Goal: Task Accomplishment & Management: Complete application form

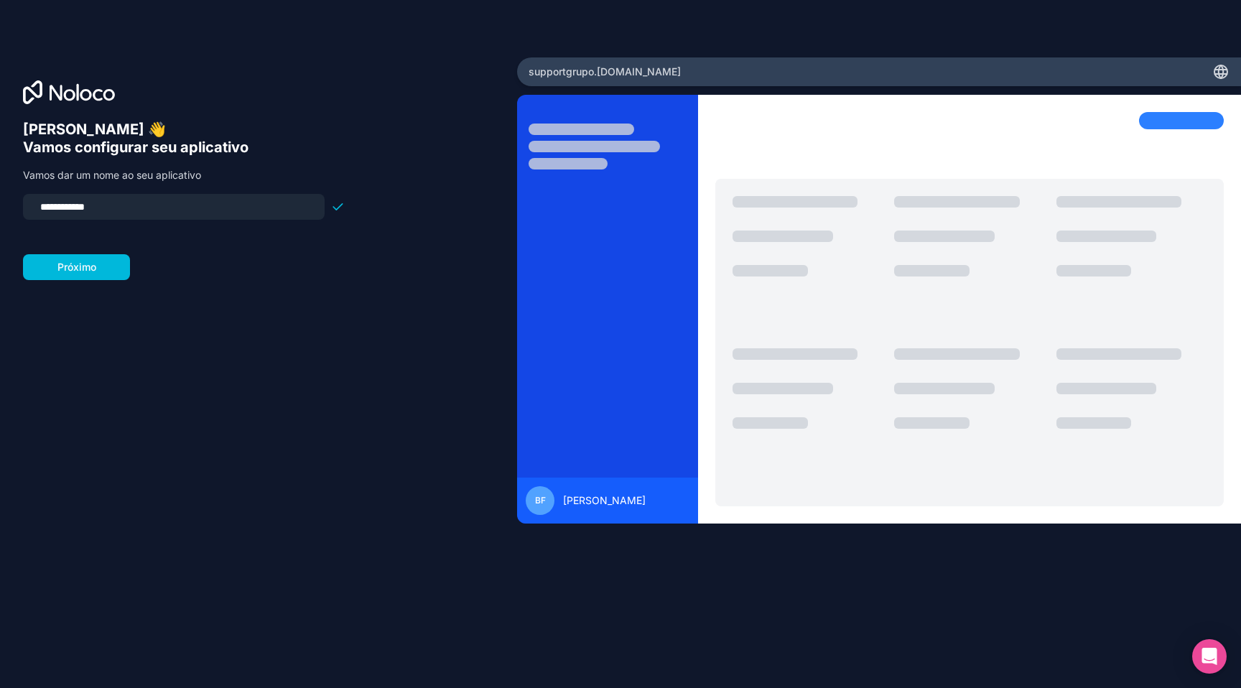
drag, startPoint x: 116, startPoint y: 205, endPoint x: 20, endPoint y: 196, distance: 95.9
click at [10, 195] on div "**********" at bounding box center [258, 343] width 517 height 573
type input "**********"
click at [97, 268] on button "Próximo" at bounding box center [76, 267] width 107 height 26
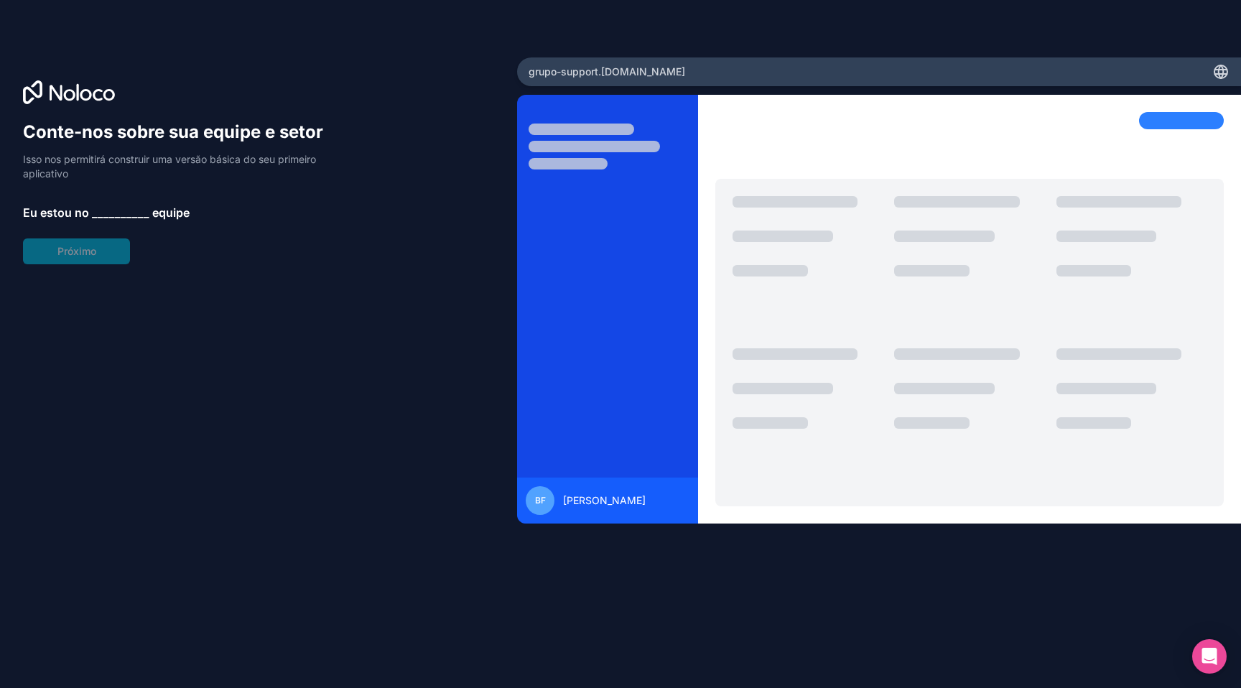
click at [119, 253] on div "Conte-nos sobre sua equipe e setor Isso nos permitirá construir uma versão bási…" at bounding box center [184, 193] width 322 height 144
drag, startPoint x: 107, startPoint y: 212, endPoint x: 121, endPoint y: 213, distance: 13.7
click at [121, 213] on font "__________" at bounding box center [120, 212] width 57 height 14
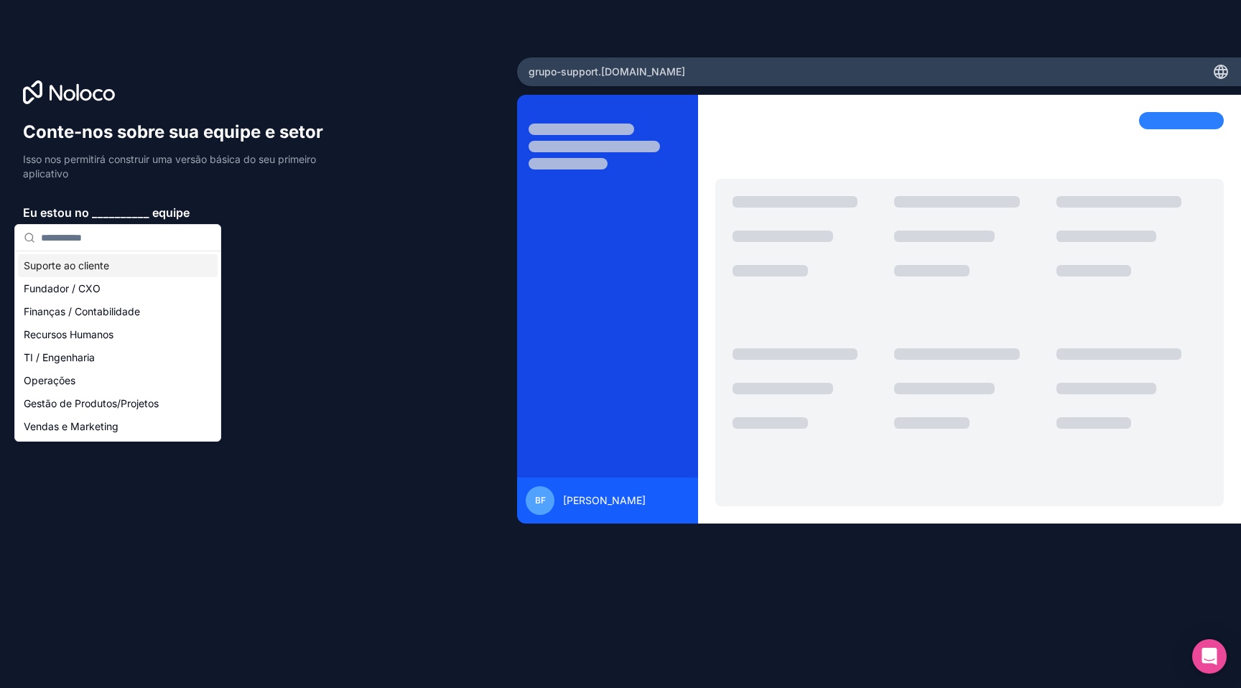
click at [245, 274] on div "Conte-nos sobre sua equipe e setor Isso nos permitirá construir uma versão bási…" at bounding box center [258, 364] width 471 height 487
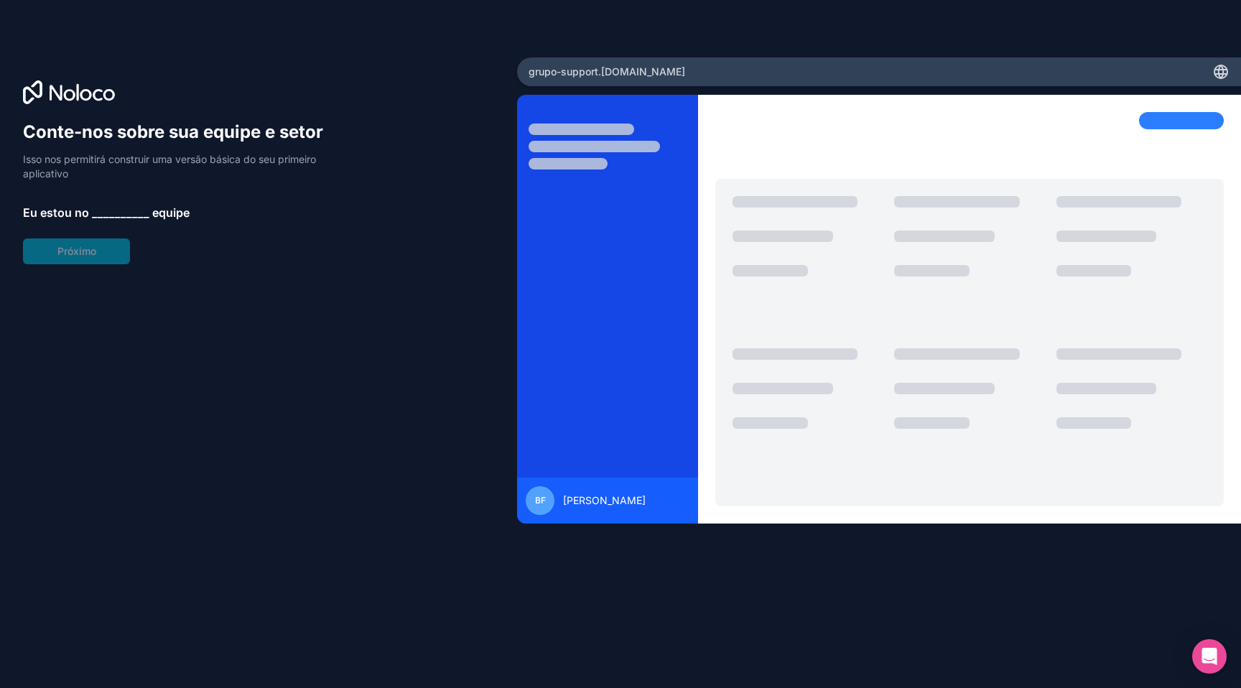
click at [70, 251] on div "Conte-nos sobre sua equipe e setor Isso nos permitirá construir uma versão bási…" at bounding box center [184, 193] width 322 height 144
click at [53, 258] on div "Conte-nos sobre sua equipe e setor Isso nos permitirá construir uma versão bási…" at bounding box center [184, 193] width 322 height 144
click at [110, 208] on font "__________" at bounding box center [120, 212] width 57 height 14
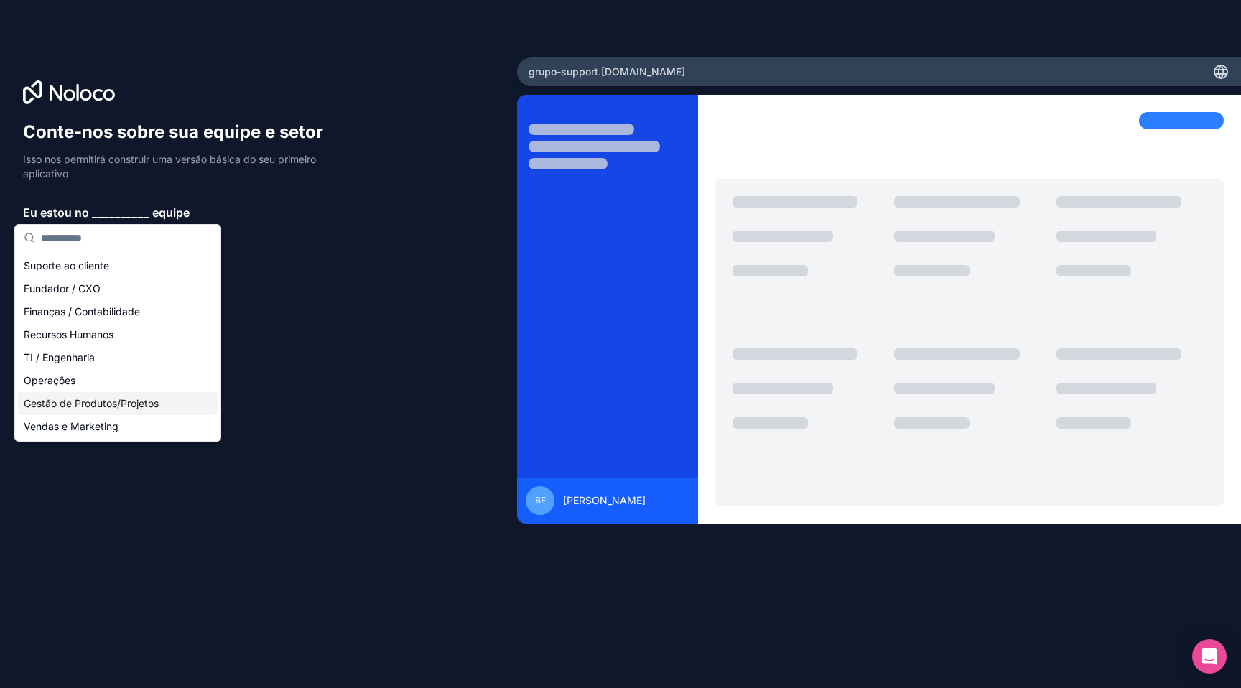
click at [131, 401] on font "Gestão de Produtos/Projetos" at bounding box center [91, 403] width 135 height 12
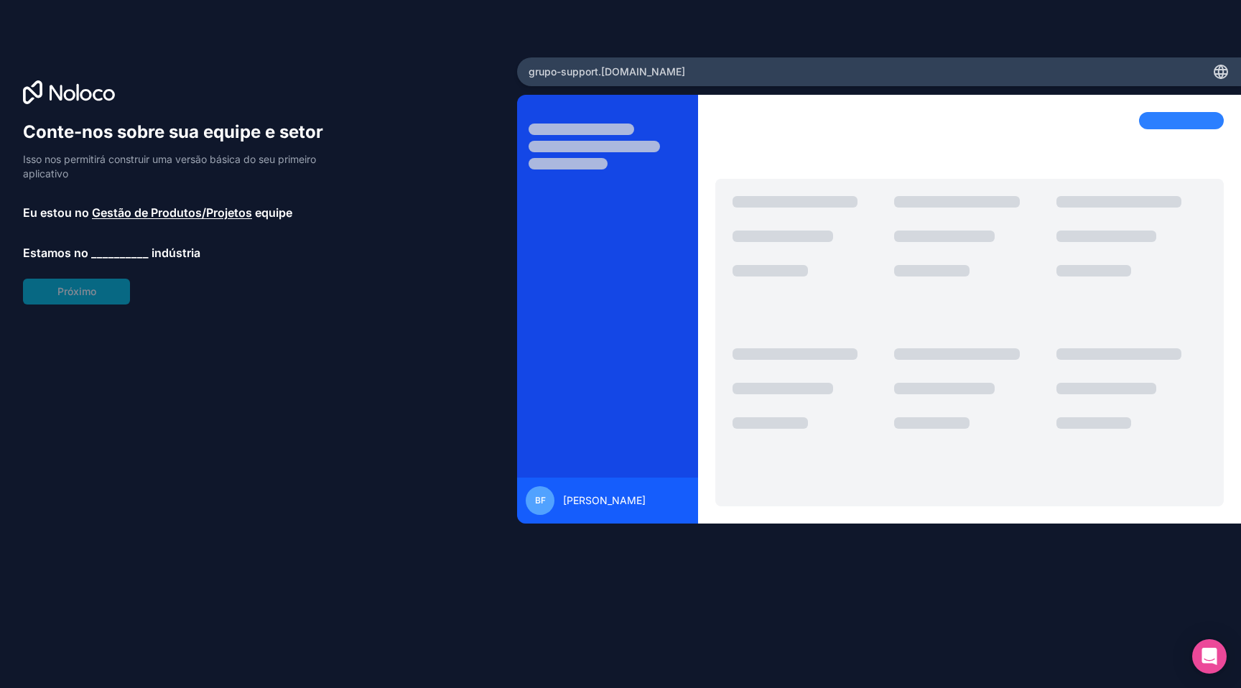
click at [117, 254] on font "__________" at bounding box center [119, 253] width 57 height 14
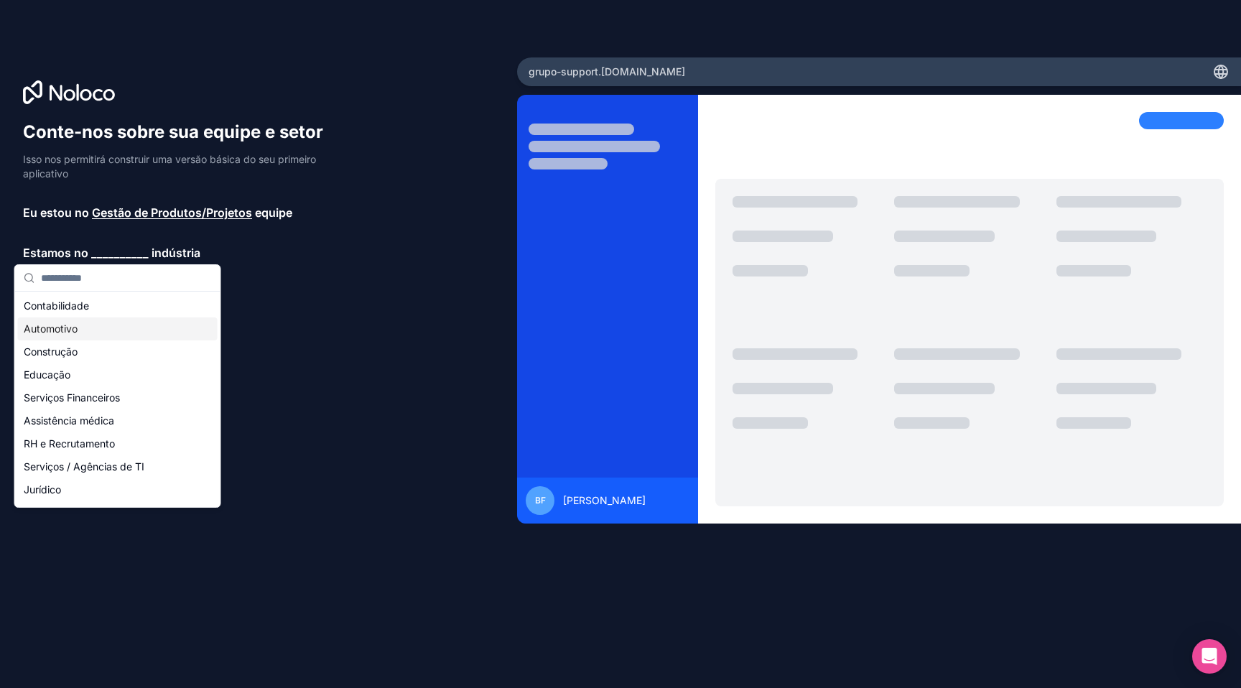
click at [91, 333] on div "Automotivo" at bounding box center [118, 328] width 200 height 23
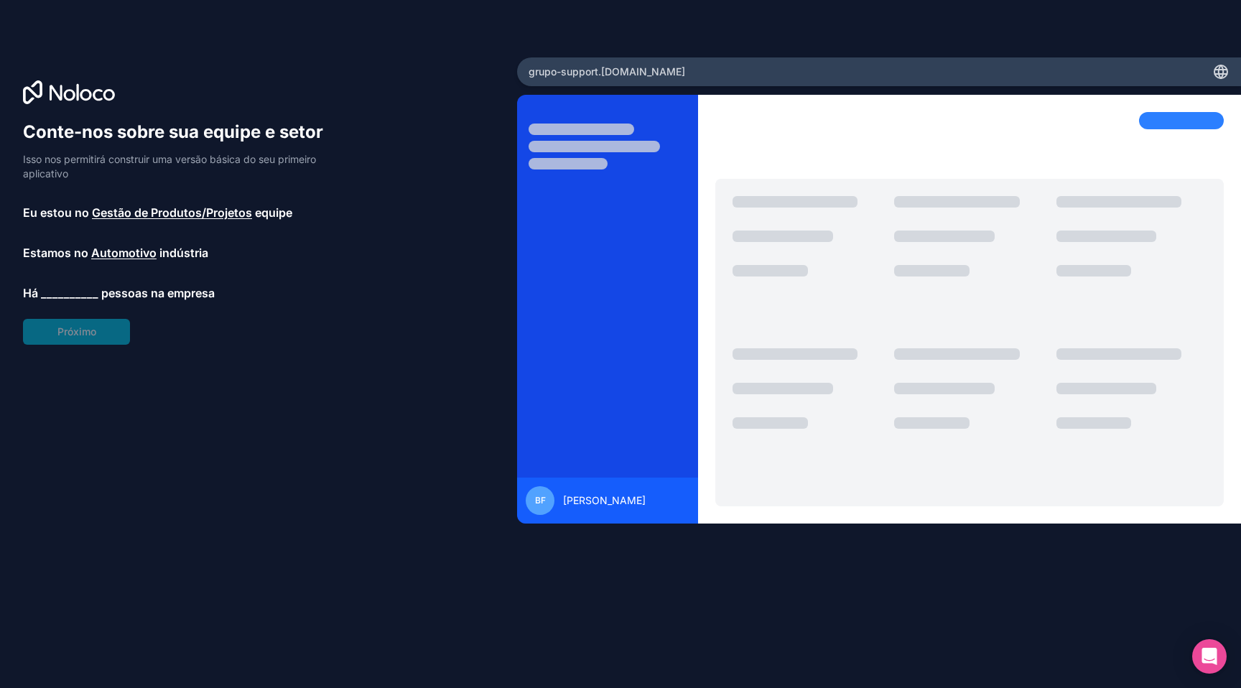
click at [83, 296] on font "__________" at bounding box center [69, 293] width 57 height 14
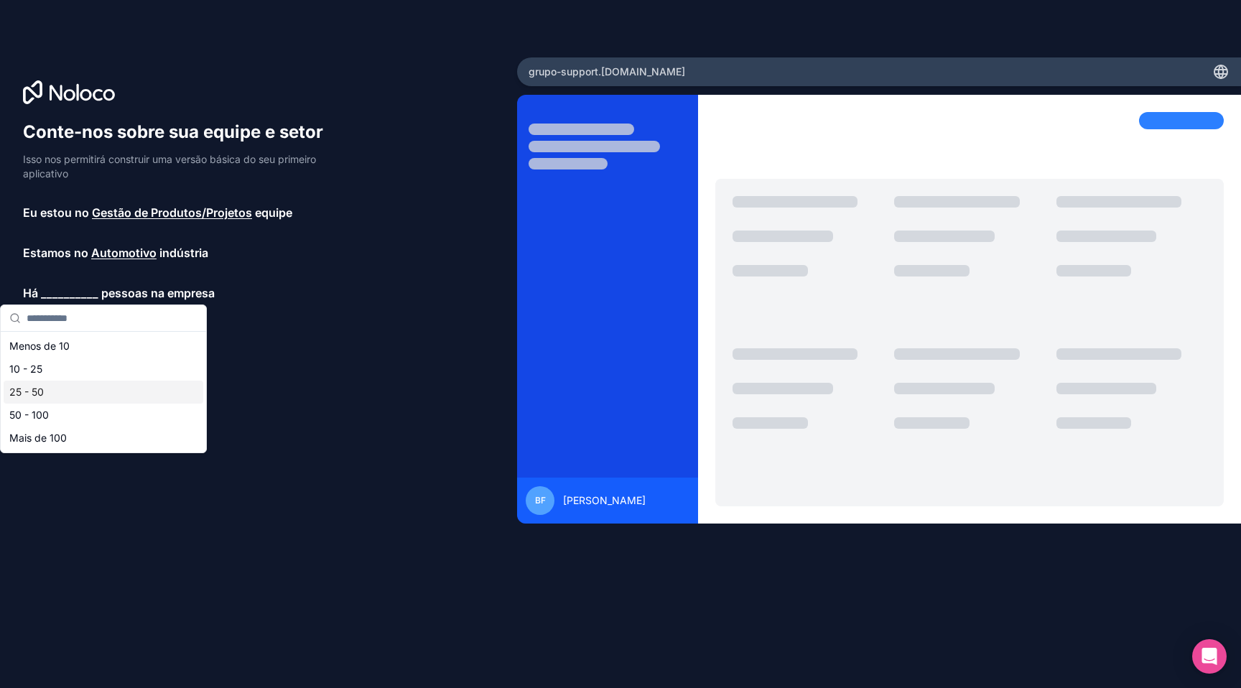
click at [75, 389] on div "25 - 50" at bounding box center [104, 392] width 200 height 23
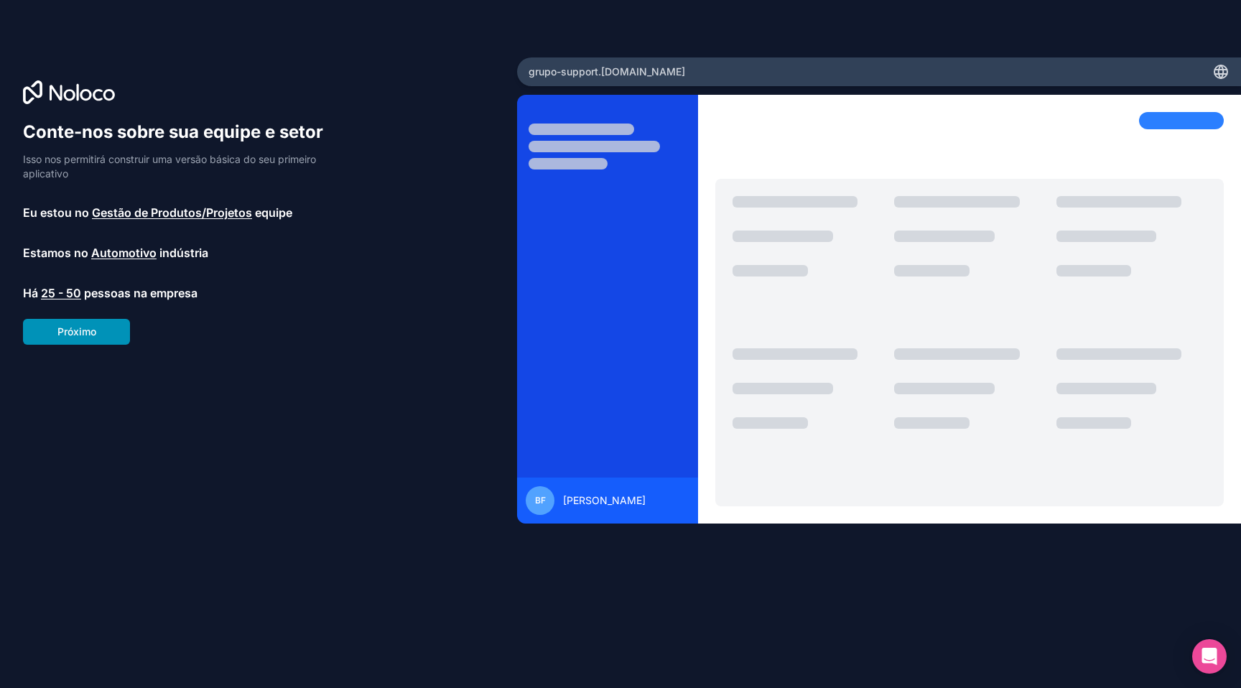
click at [88, 340] on button "Próximo" at bounding box center [76, 332] width 107 height 26
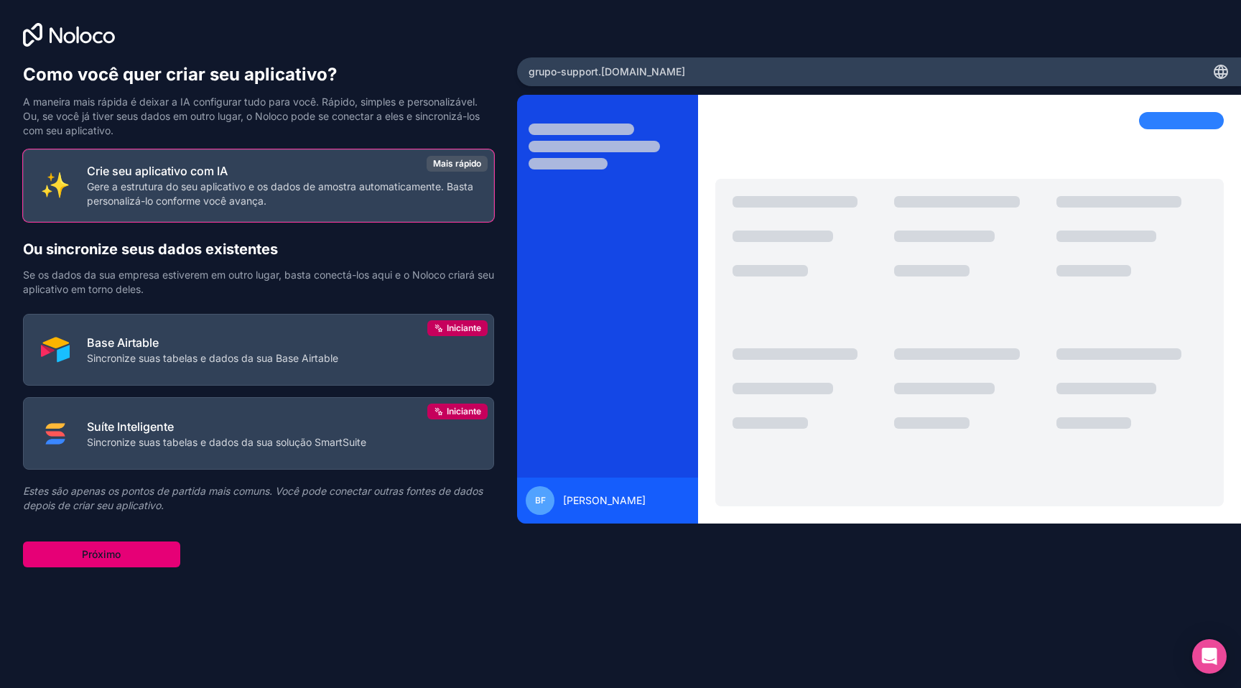
click at [144, 549] on button "Próximo" at bounding box center [101, 555] width 157 height 26
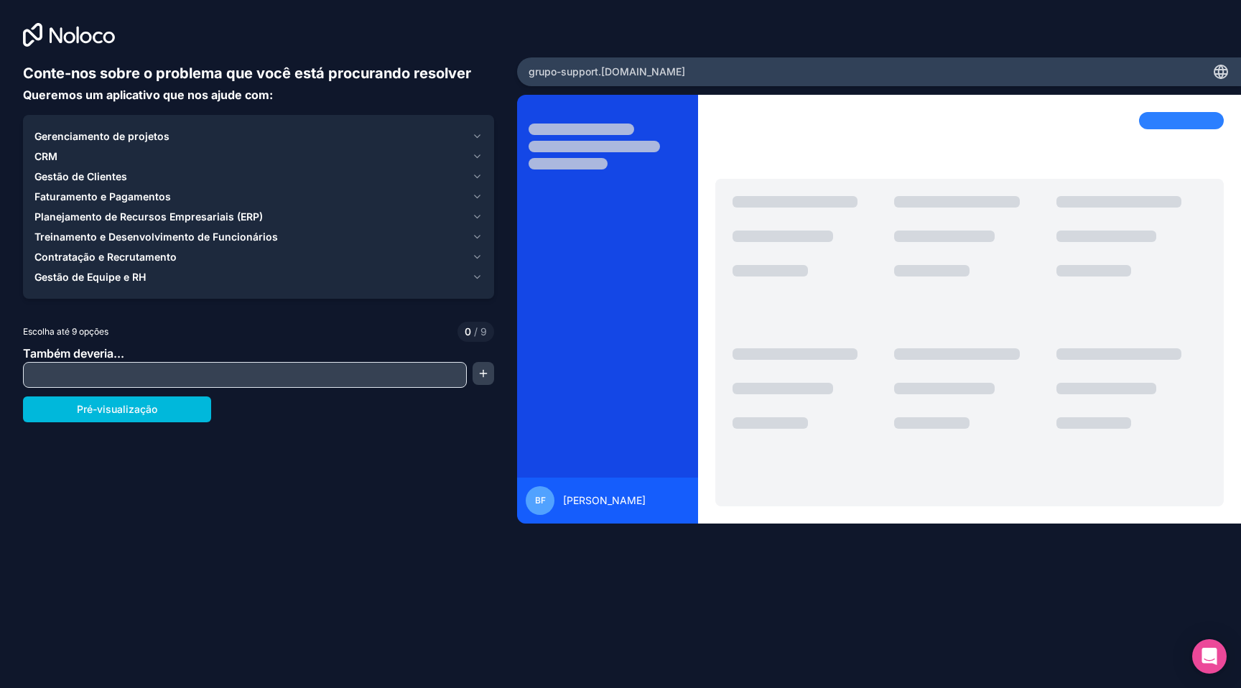
click at [111, 373] on input "text" at bounding box center [245, 375] width 437 height 20
click at [60, 141] on font "Gerenciamento de projetos" at bounding box center [101, 136] width 135 height 12
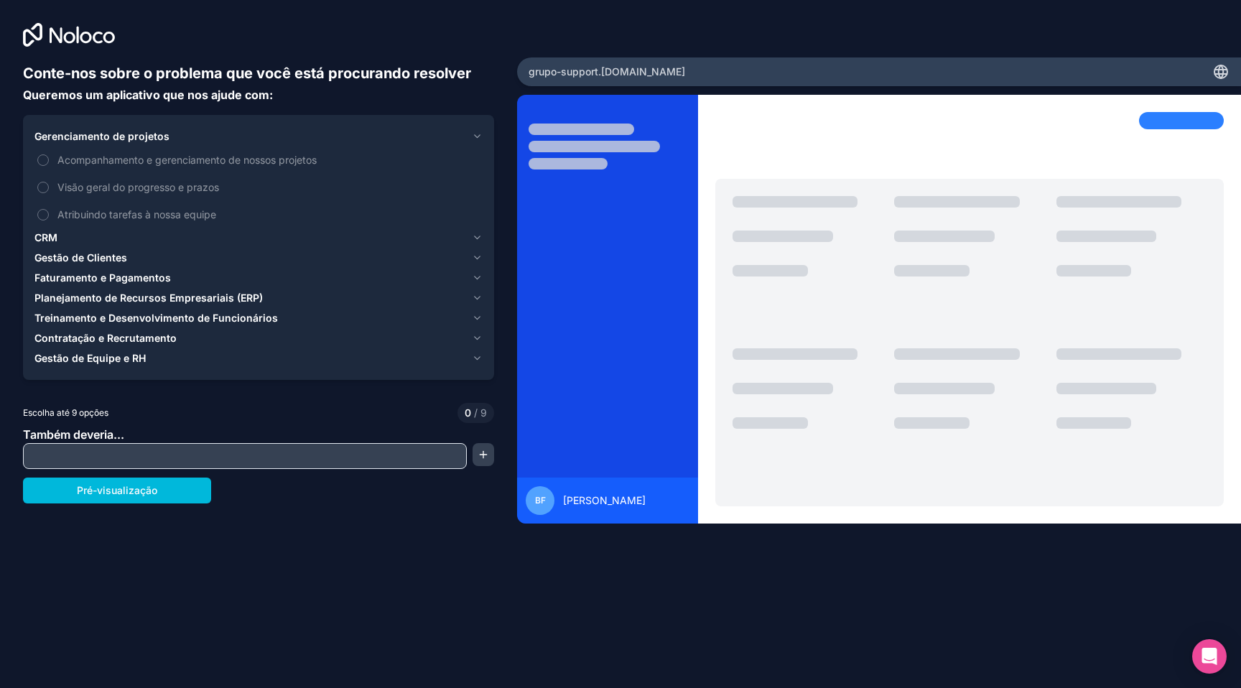
click at [42, 164] on button "Acompanhamento e gerenciamento de nossos projetos" at bounding box center [42, 159] width 11 height 11
click at [45, 187] on button "Visão geral do progresso e prazos" at bounding box center [42, 187] width 11 height 11
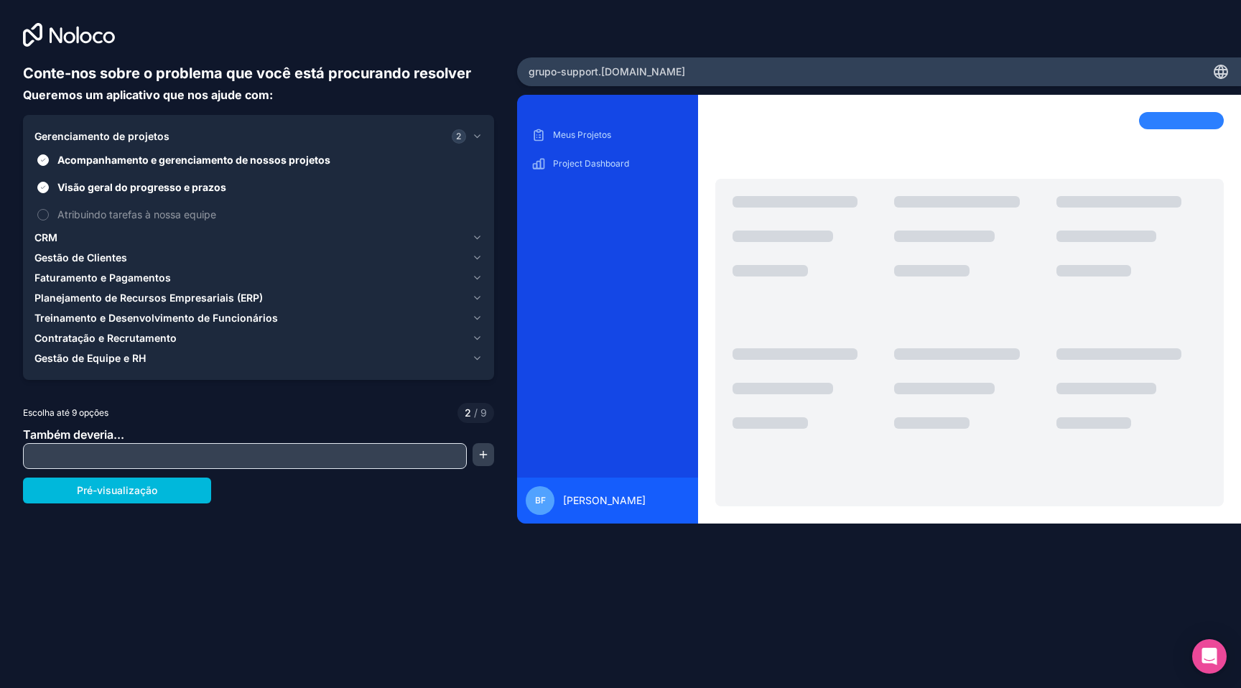
click at [47, 214] on button "Atribuindo tarefas à nossa equipe" at bounding box center [42, 214] width 11 height 11
click at [49, 242] on font "CRM" at bounding box center [45, 237] width 23 height 12
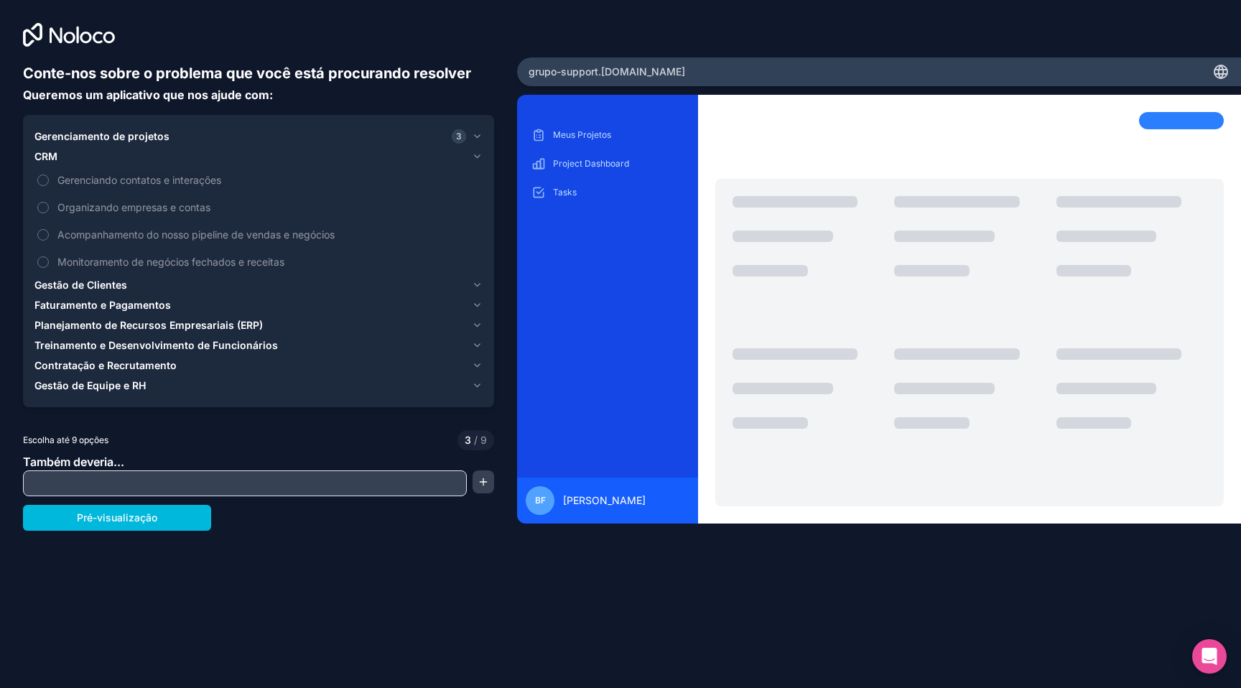
click at [42, 156] on font "CRM" at bounding box center [45, 156] width 23 height 12
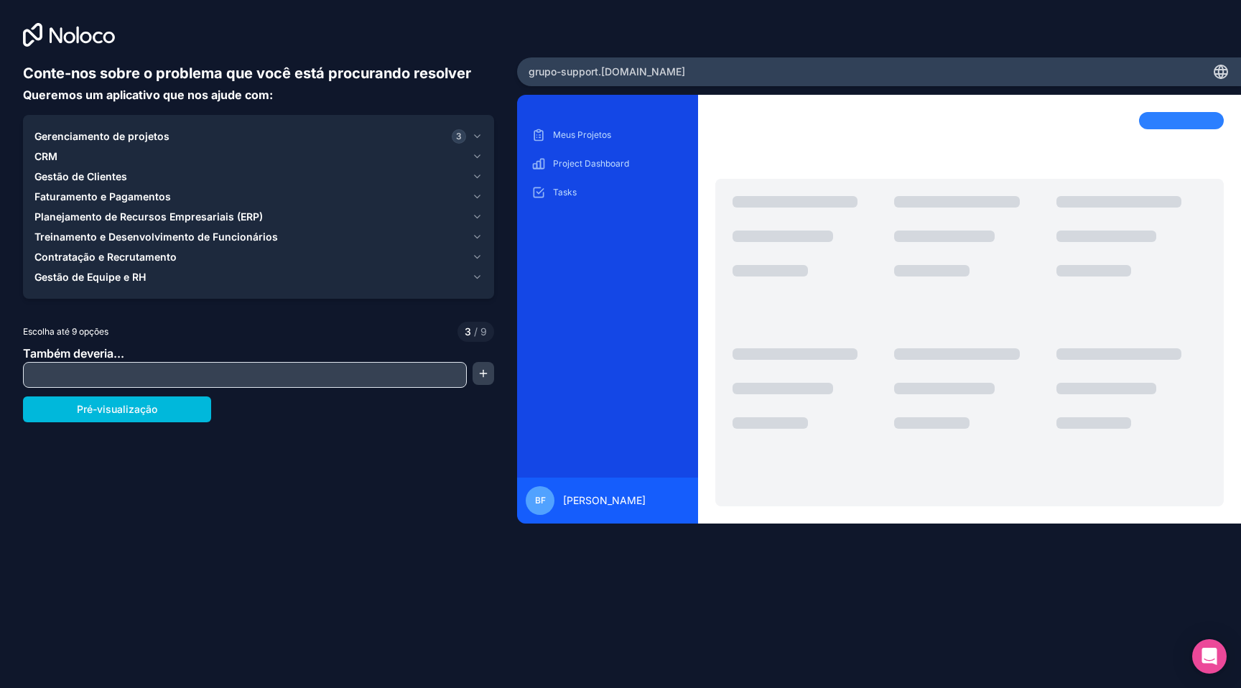
click at [60, 220] on font "Planejamento de Recursos Empresariais (ERP)" at bounding box center [148, 216] width 228 height 12
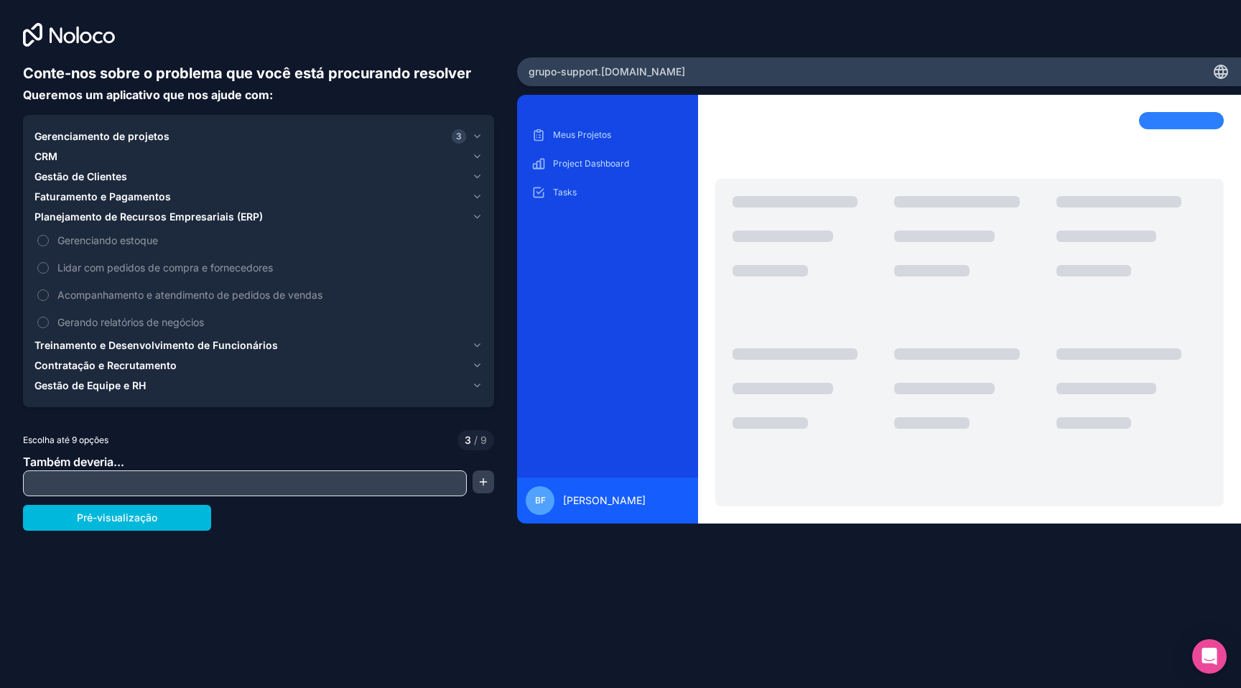
click at [80, 212] on font "Planejamento de Recursos Empresariais (ERP)" at bounding box center [148, 216] width 228 height 12
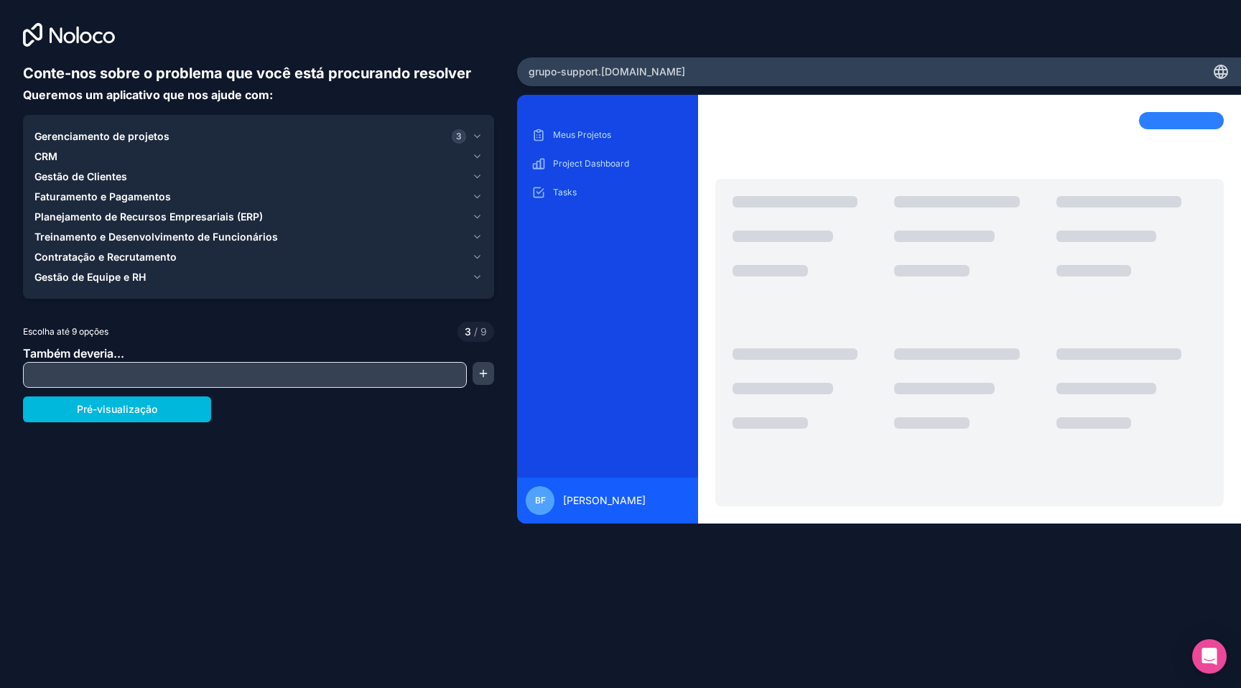
click at [49, 161] on font "CRM" at bounding box center [45, 156] width 23 height 12
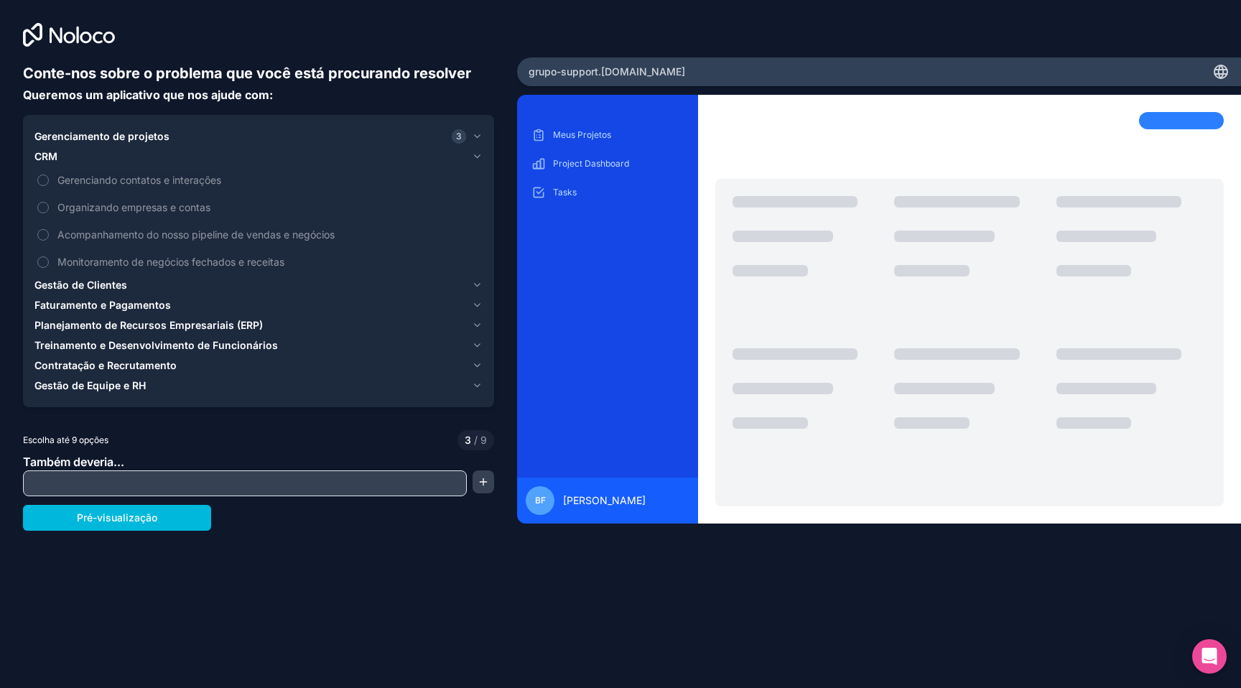
click at [54, 236] on label "Acompanhamento do nosso pipeline de vendas e negócios" at bounding box center [258, 234] width 448 height 27
click at [49, 236] on button "Acompanhamento do nosso pipeline de vendas e negócios" at bounding box center [42, 234] width 11 height 11
click at [50, 262] on label "Monitoramento de negócios fechados e receitas" at bounding box center [258, 262] width 448 height 27
click at [49, 262] on button "Monitoramento de negócios fechados e receitas" at bounding box center [42, 261] width 11 height 11
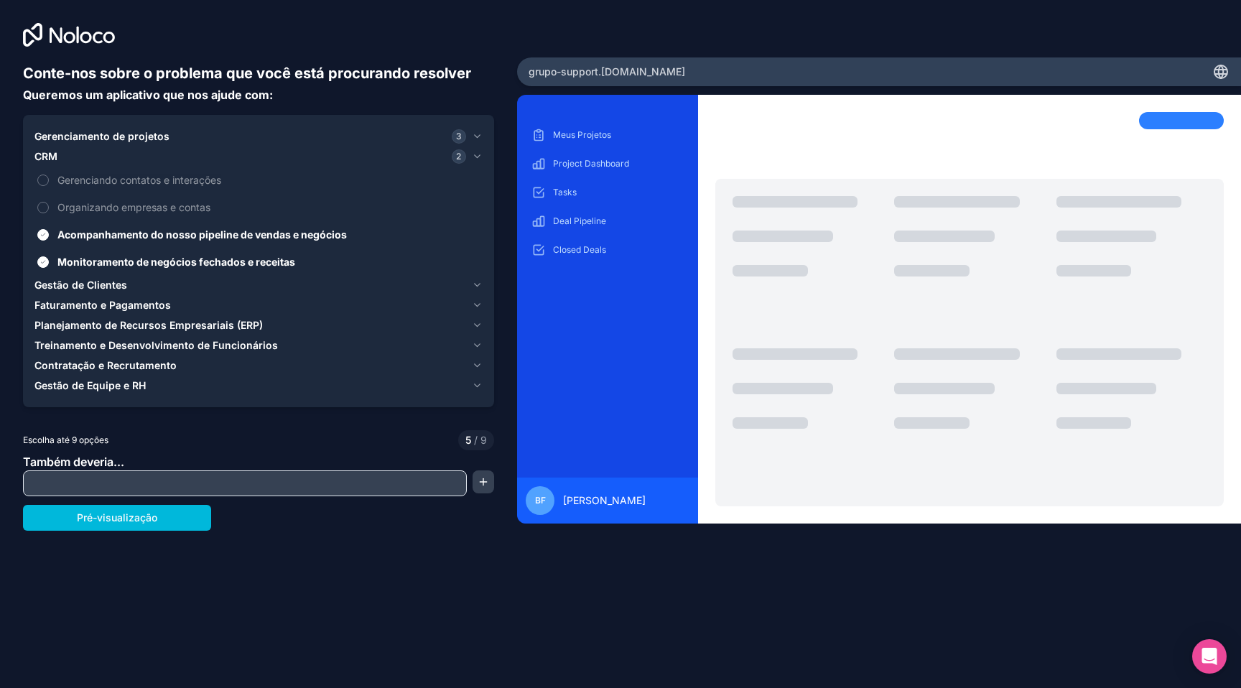
click at [88, 366] on font "Contratação e Recrutamento" at bounding box center [105, 365] width 142 height 12
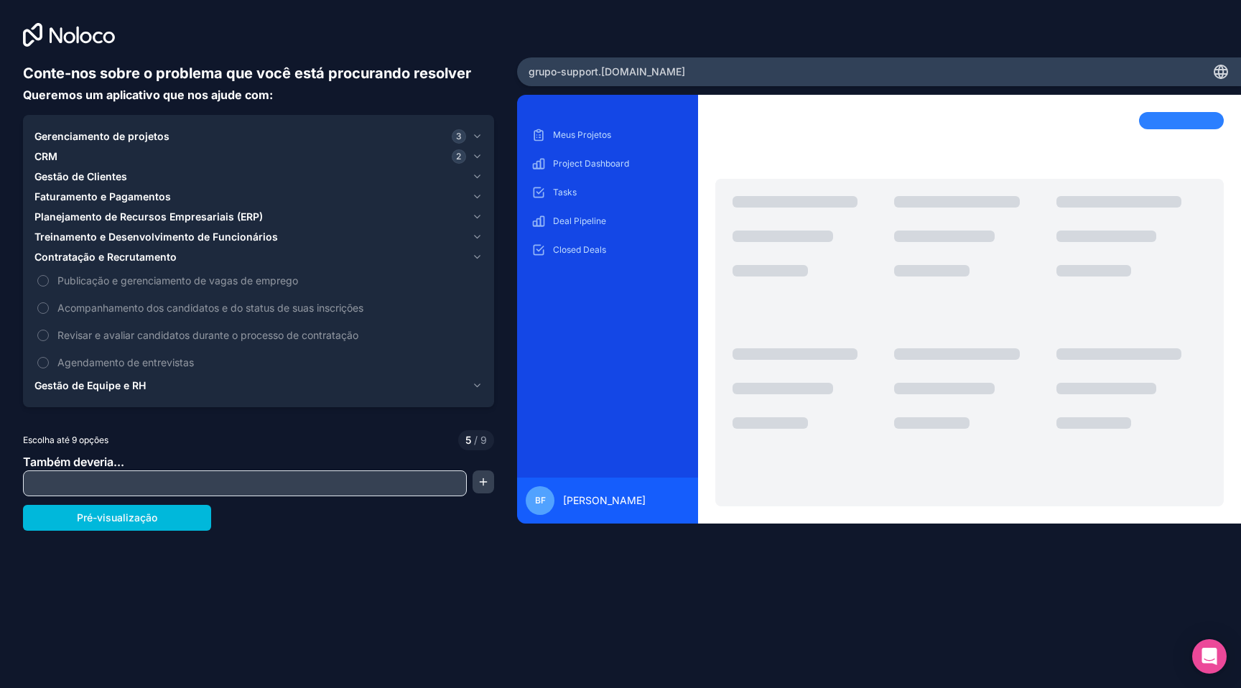
click at [78, 258] on font "Contratação e Recrutamento" at bounding box center [105, 257] width 142 height 12
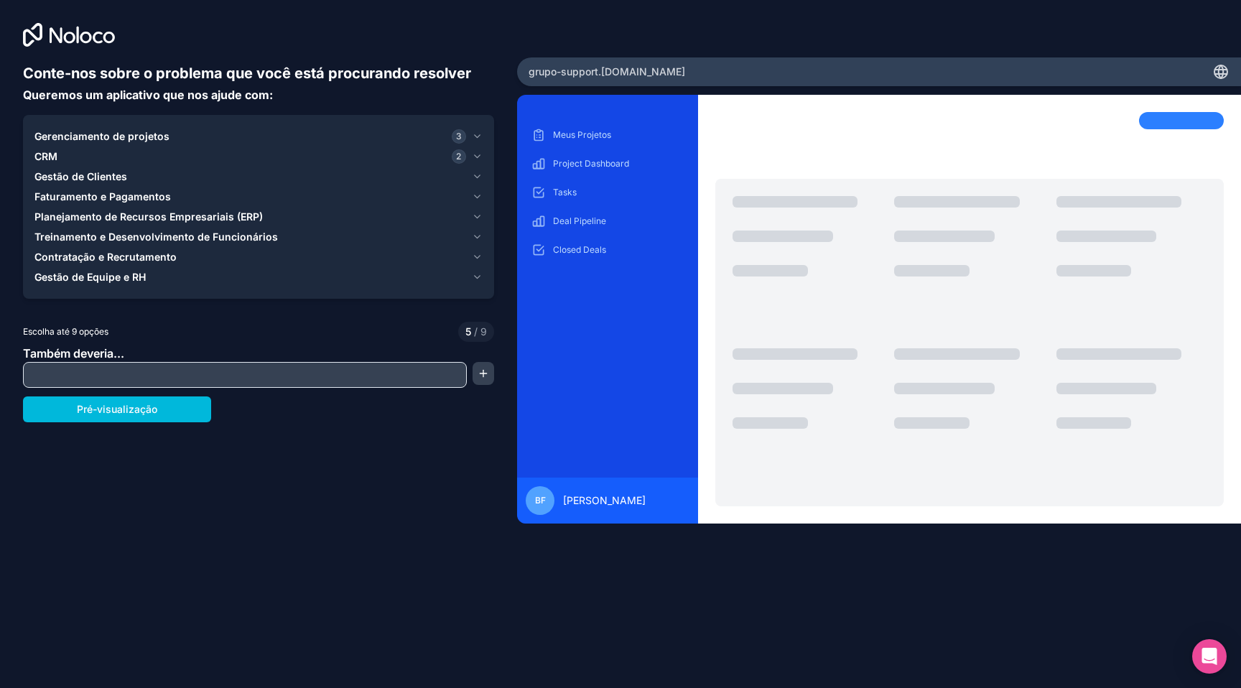
click at [98, 236] on font "Treinamento e Desenvolvimento de Funcionários" at bounding box center [155, 237] width 243 height 12
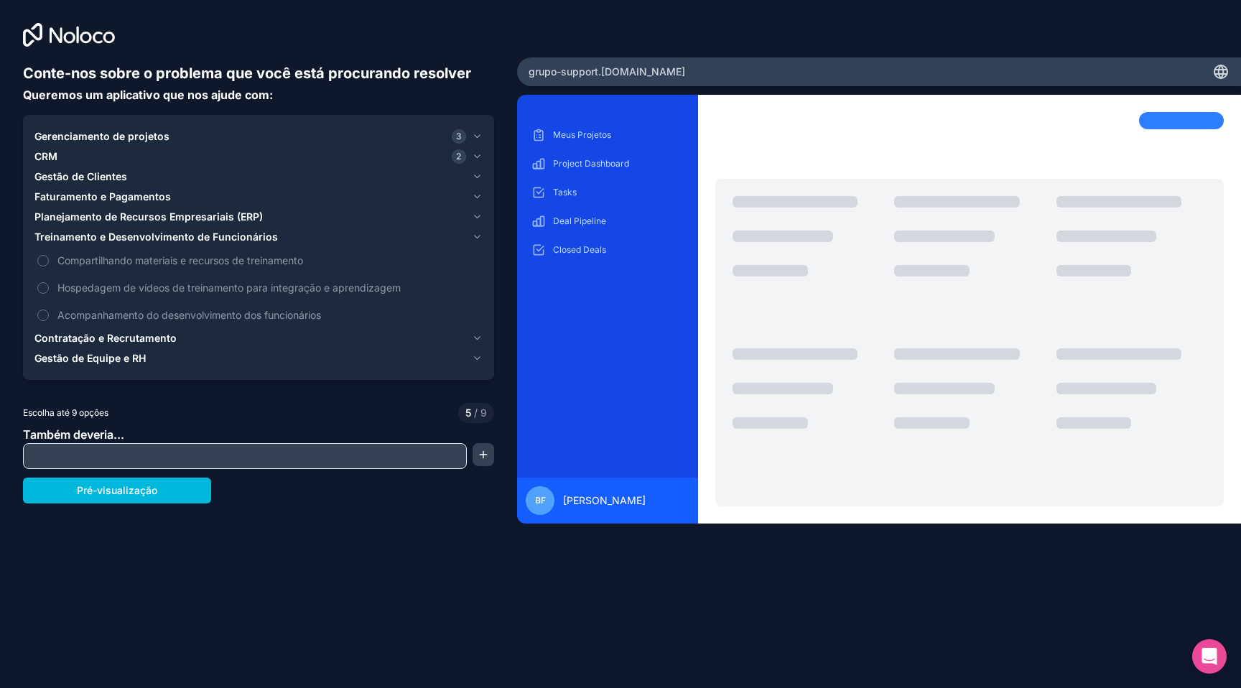
click at [84, 264] on font "Compartilhando materiais e recursos de treinamento" at bounding box center [180, 260] width 246 height 12
click at [49, 264] on button "Compartilhando materiais e recursos de treinamento" at bounding box center [42, 260] width 11 height 11
click at [81, 288] on font "Hospedagem de vídeos de treinamento para integração e aprendizagem" at bounding box center [228, 288] width 343 height 12
click at [49, 288] on button "Hospedagem de vídeos de treinamento para integração e aprendizagem" at bounding box center [42, 287] width 11 height 11
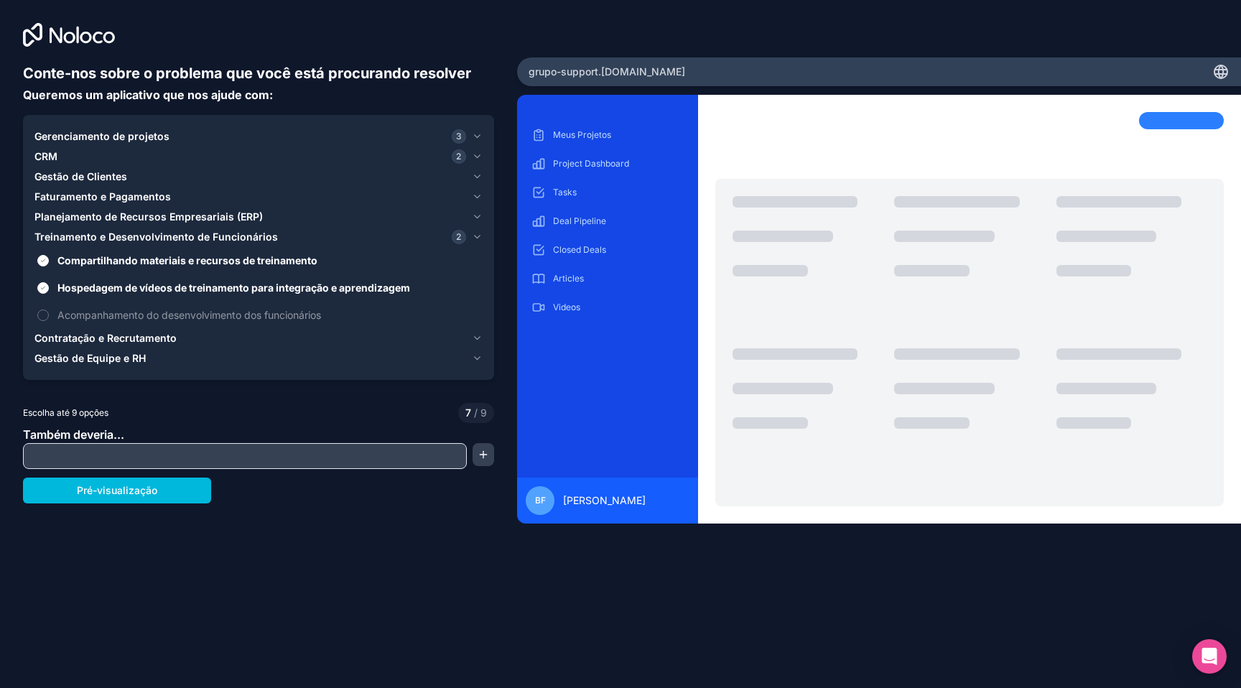
click at [154, 451] on input "text" at bounding box center [245, 456] width 437 height 20
type input "*********"
click at [480, 454] on button "button" at bounding box center [484, 454] width 22 height 23
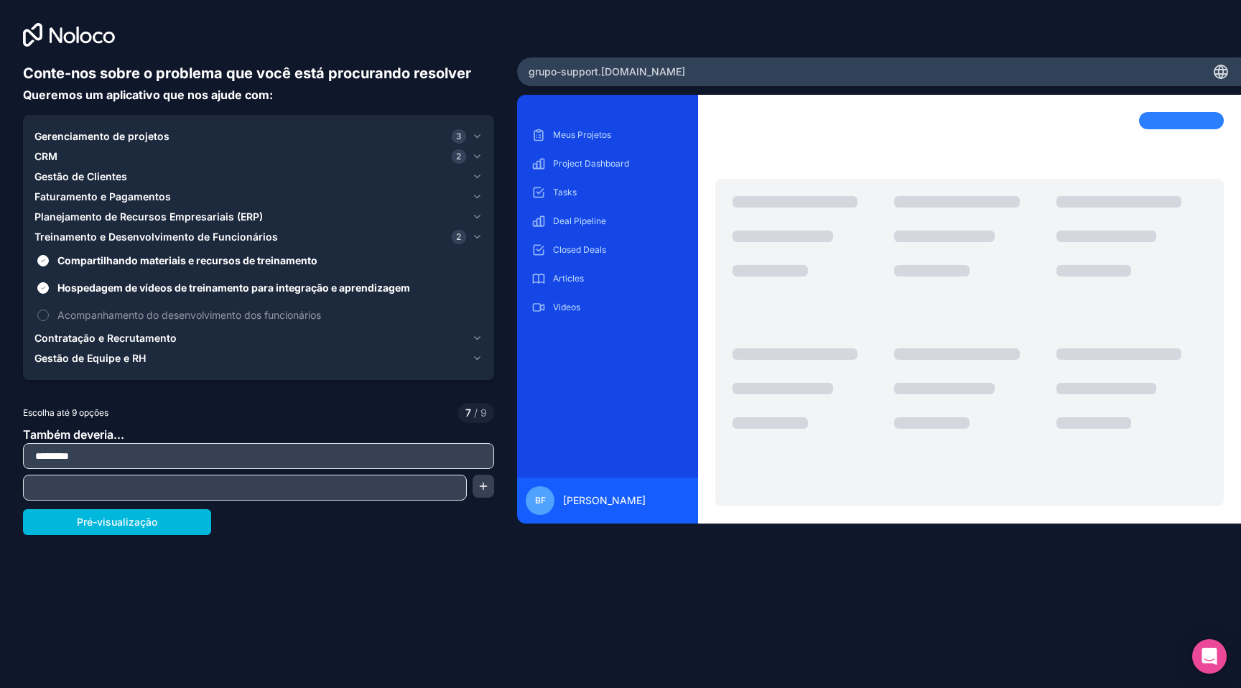
click at [168, 523] on button "Pré-visualização" at bounding box center [117, 522] width 188 height 26
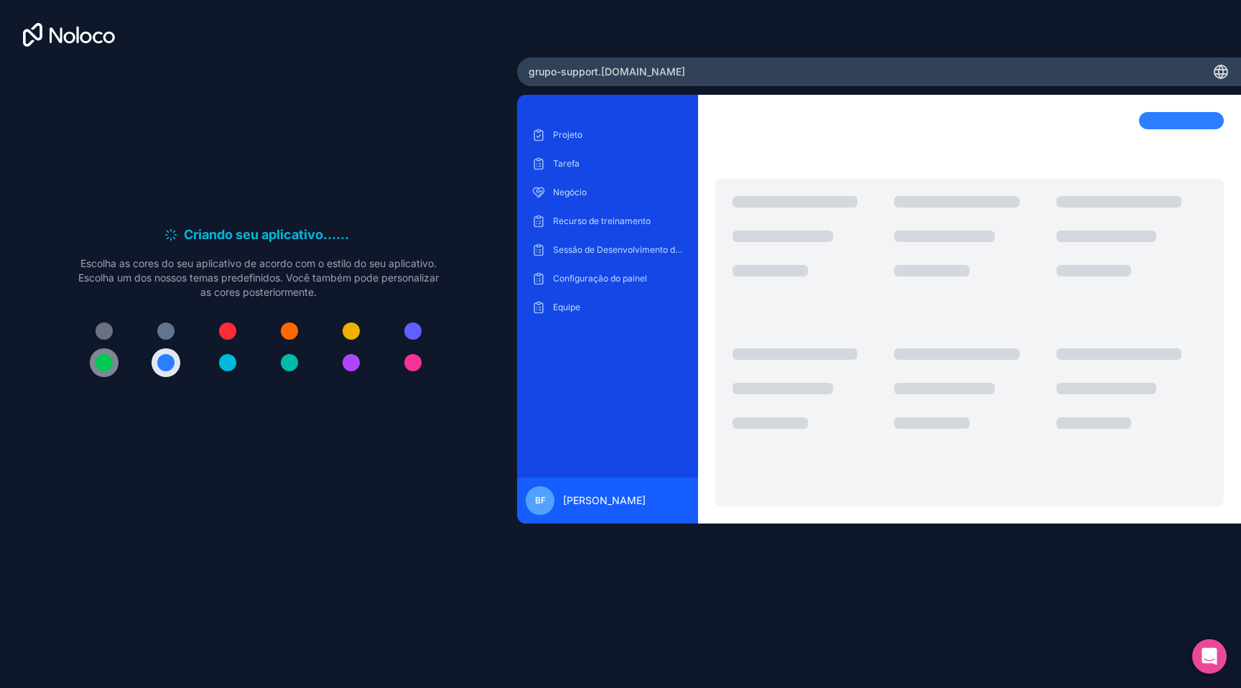
click at [99, 358] on div at bounding box center [104, 362] width 17 height 17
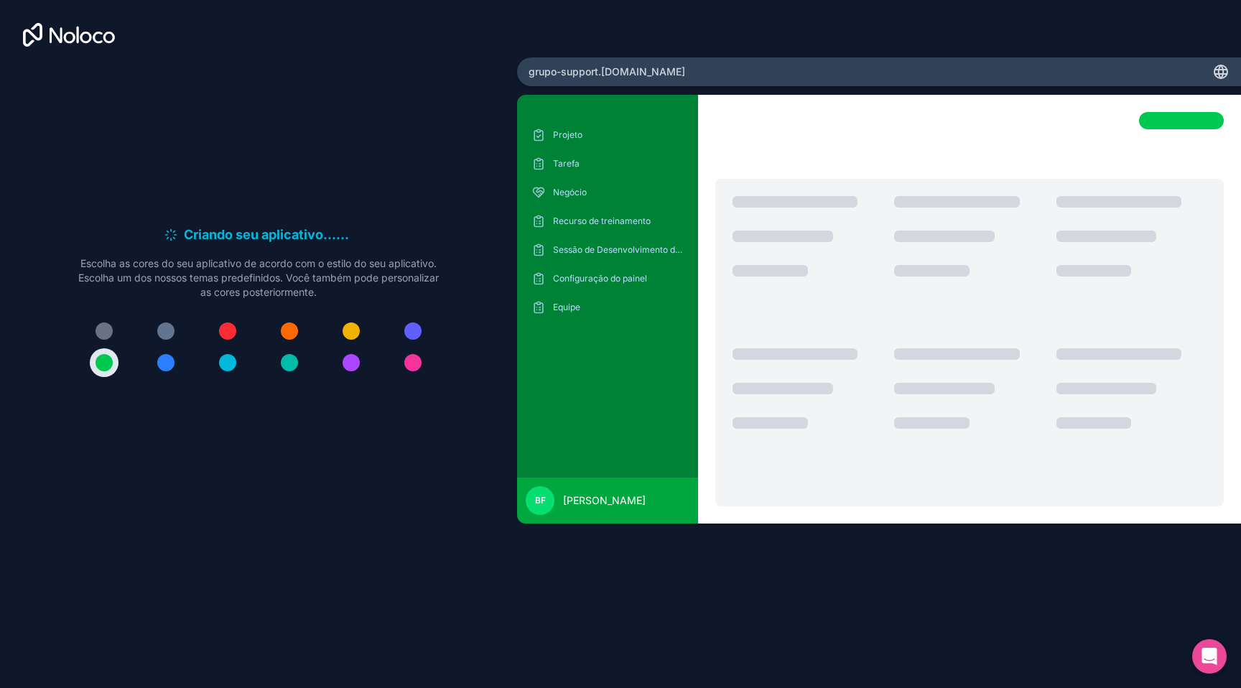
drag, startPoint x: 623, startPoint y: 485, endPoint x: 631, endPoint y: 481, distance: 8.7
click at [623, 485] on div "BF BRUNO FLORES" at bounding box center [607, 501] width 181 height 46
click at [644, 396] on div "Projeto Tarefa Negócio Recurso de treinamento Sessão de Desenvolvimento de Func…" at bounding box center [608, 295] width 158 height 343
click at [1200, 116] on div at bounding box center [1181, 120] width 85 height 17
